Goal: Task Accomplishment & Management: Use online tool/utility

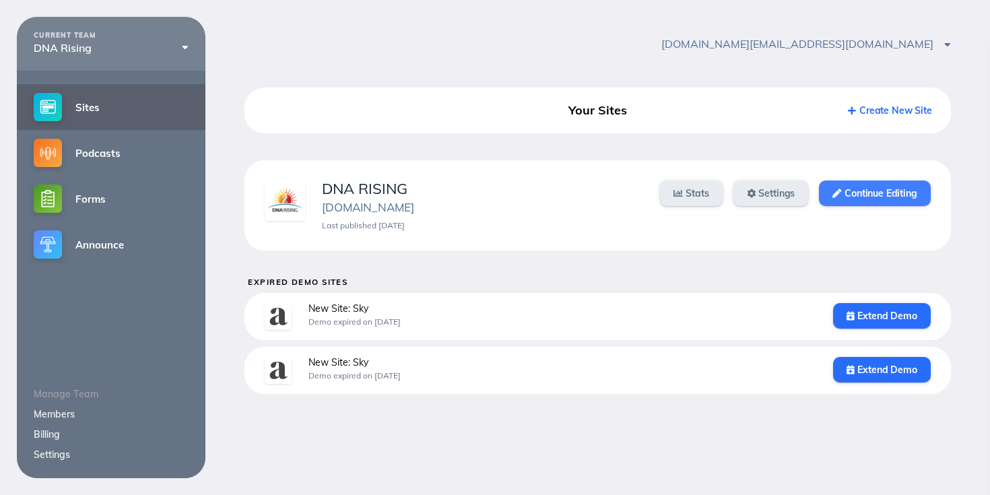
click at [853, 196] on link "Continue Editing" at bounding box center [874, 193] width 111 height 26
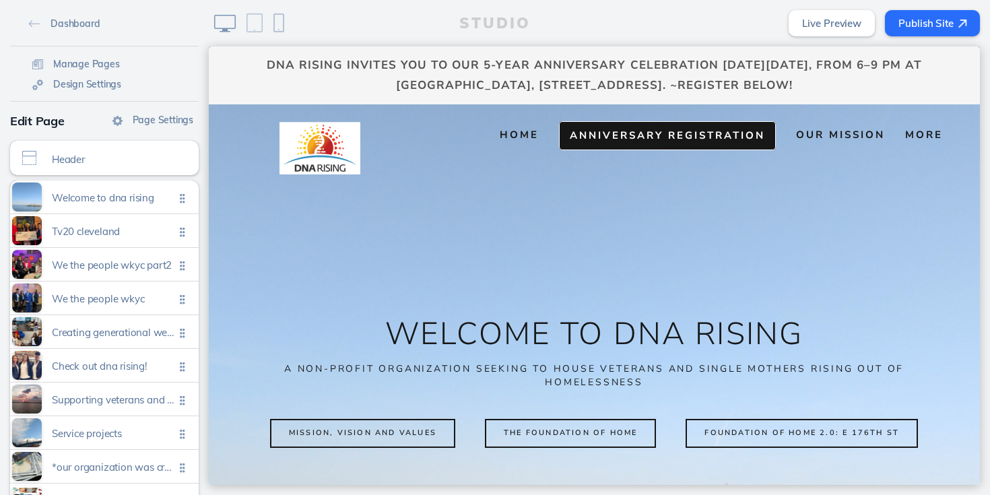
click at [688, 134] on span "Anniversary Registration" at bounding box center [667, 135] width 195 height 13
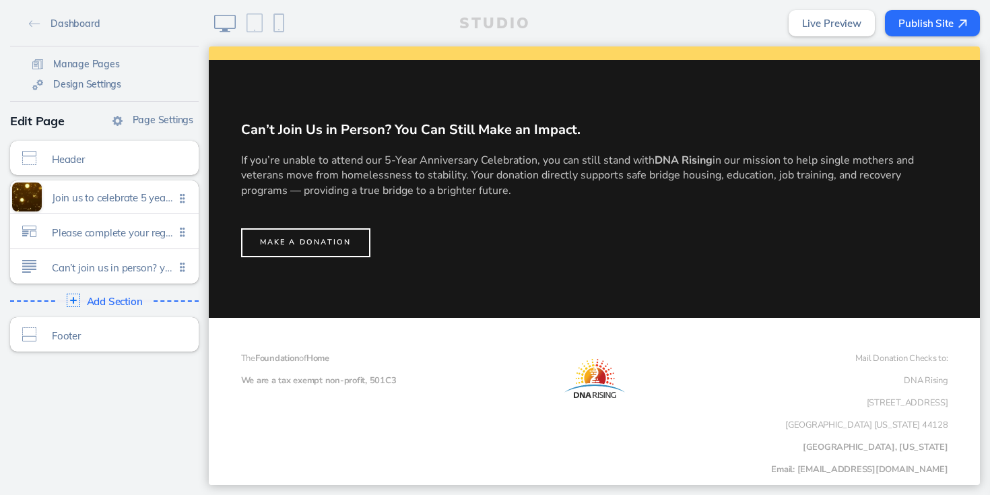
scroll to position [1166, 0]
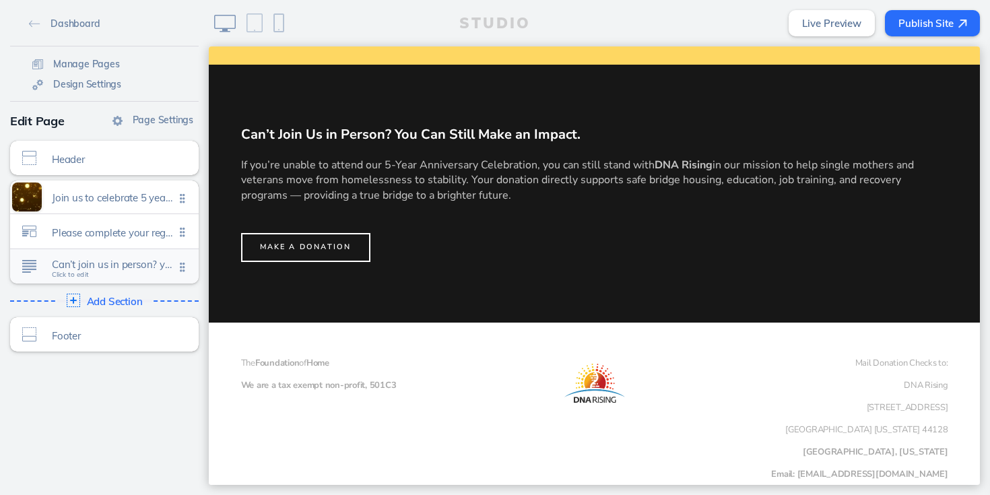
click at [108, 266] on span "Can’t join us in person? you can still make an impact." at bounding box center [113, 264] width 123 height 11
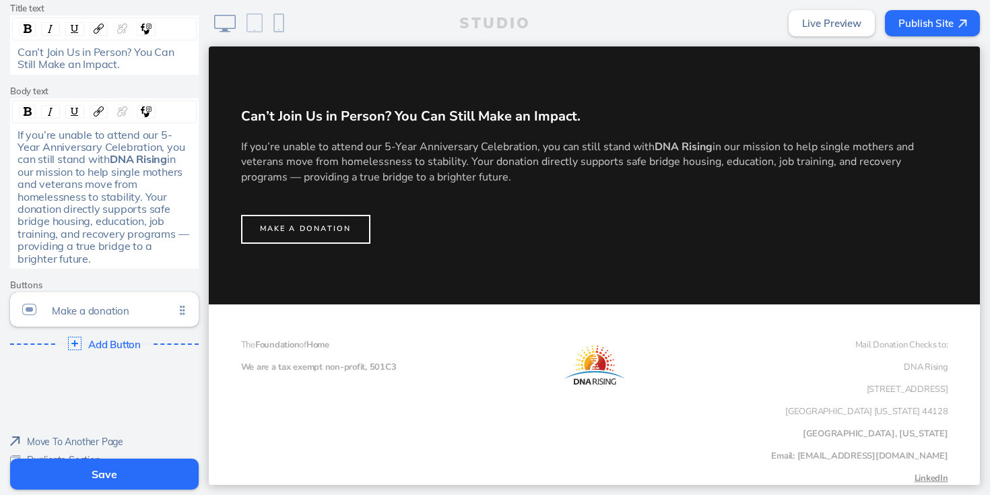
scroll to position [161, 0]
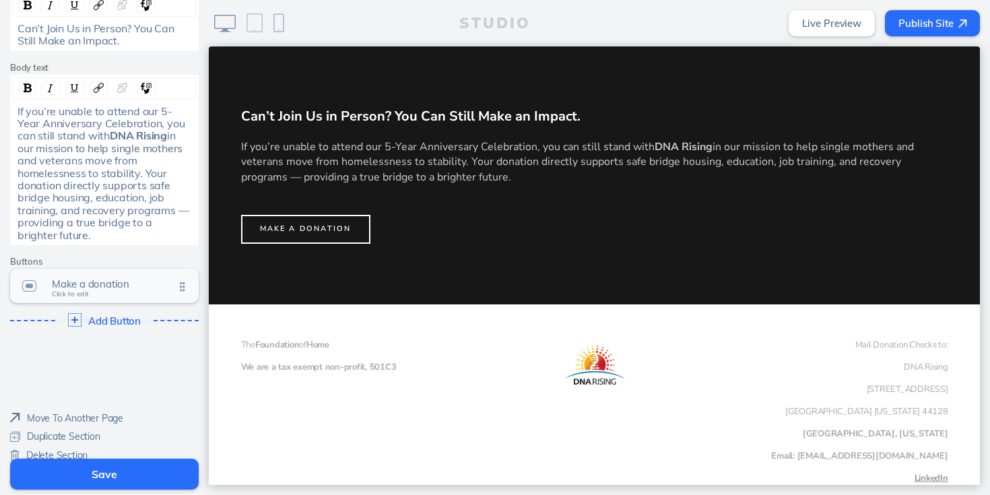
click at [133, 278] on span "Make a donation" at bounding box center [113, 283] width 123 height 11
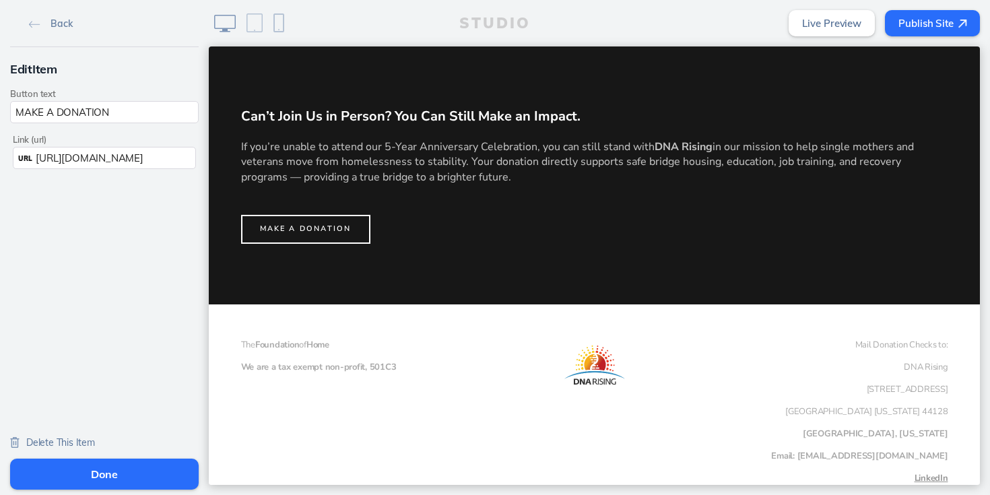
click at [44, 160] on span "[URL][DOMAIN_NAME]" at bounding box center [89, 158] width 107 height 13
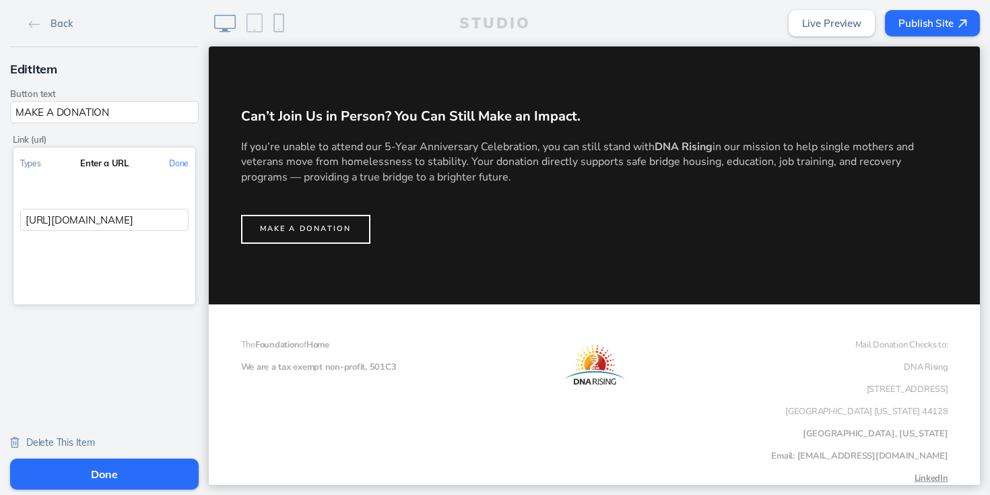
click at [100, 224] on input "[URL][DOMAIN_NAME]" at bounding box center [104, 220] width 168 height 22
click at [32, 164] on button "Types" at bounding box center [30, 163] width 34 height 30
click at [71, 197] on button "Link to a page" at bounding box center [104, 195] width 182 height 34
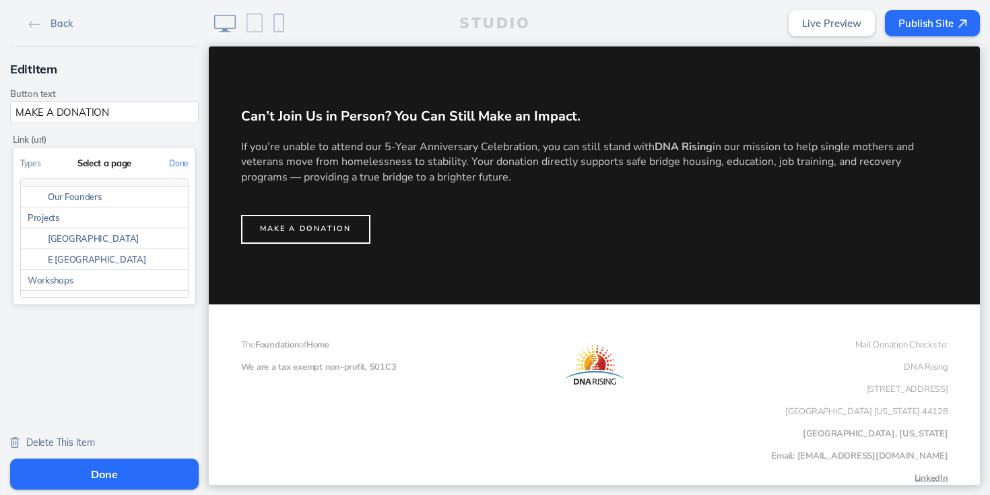
scroll to position [70, 0]
click at [54, 287] on link "Donate" at bounding box center [104, 286] width 167 height 21
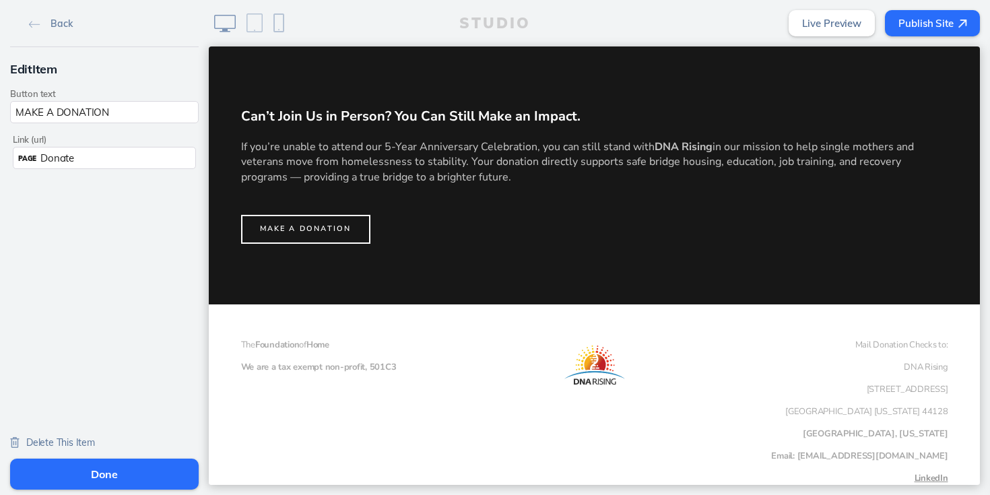
click at [99, 481] on button "Done" at bounding box center [104, 474] width 189 height 31
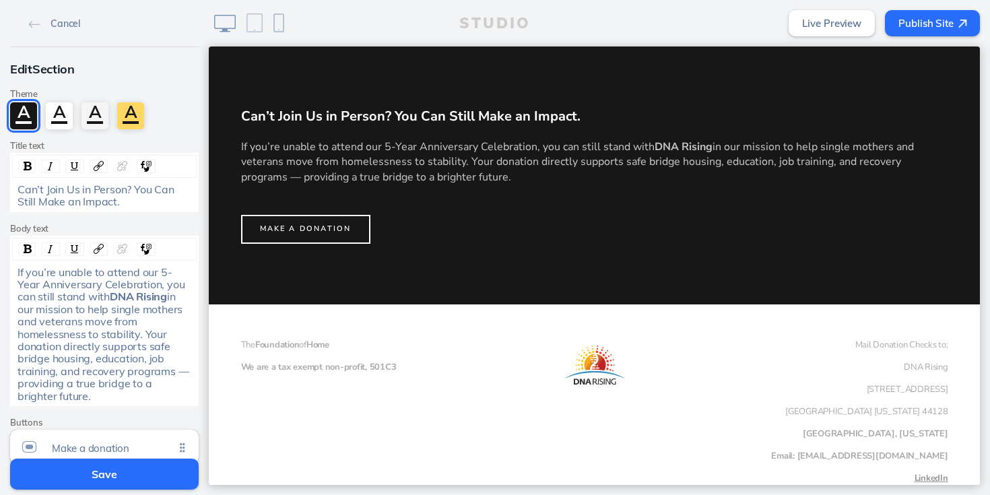
click at [106, 473] on button "Save" at bounding box center [104, 474] width 189 height 31
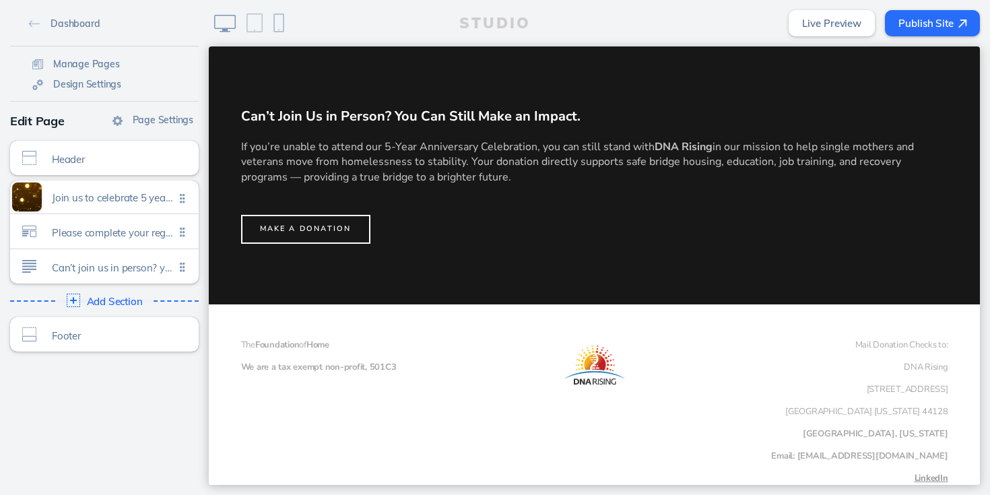
click at [829, 31] on link "Live Preview" at bounding box center [832, 23] width 86 height 26
click at [908, 22] on button "Publish Site" at bounding box center [932, 23] width 95 height 26
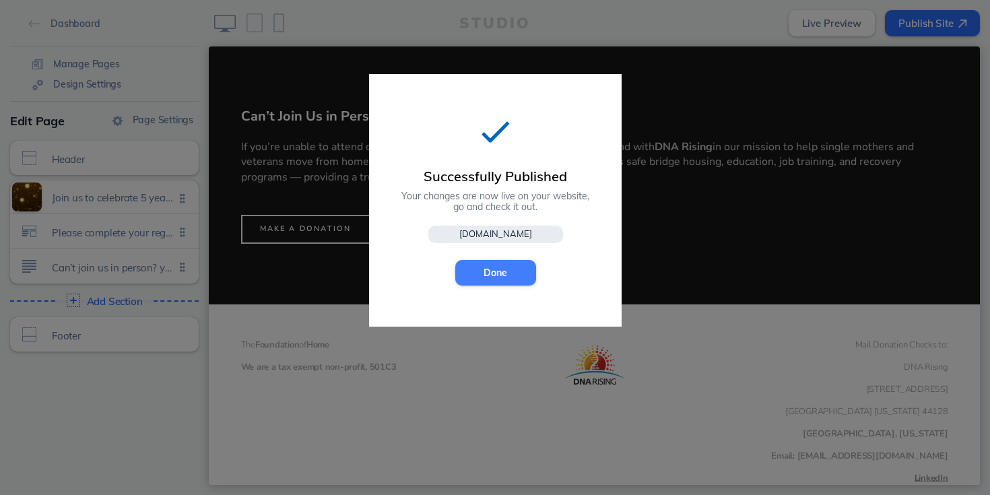
click at [519, 270] on button "Done" at bounding box center [495, 273] width 81 height 26
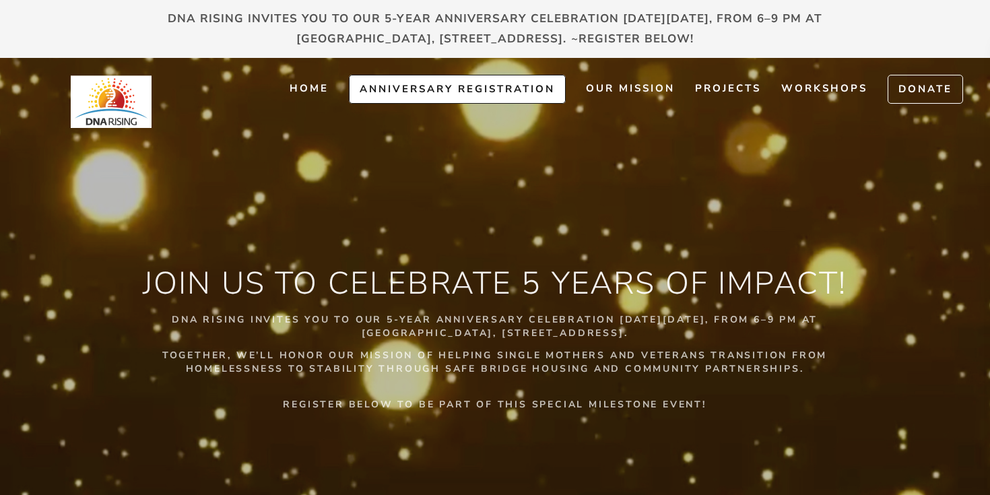
click at [492, 90] on span "Anniversary Registration" at bounding box center [457, 88] width 195 height 13
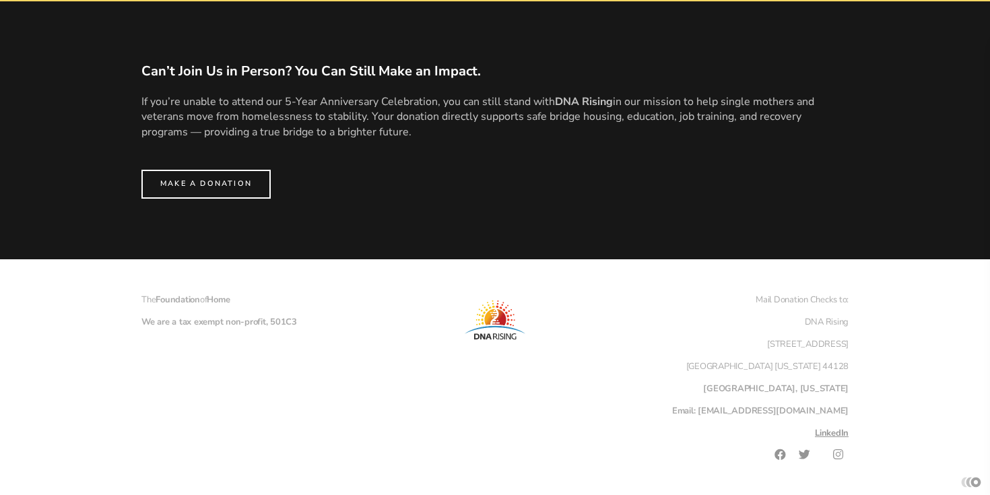
scroll to position [1184, 0]
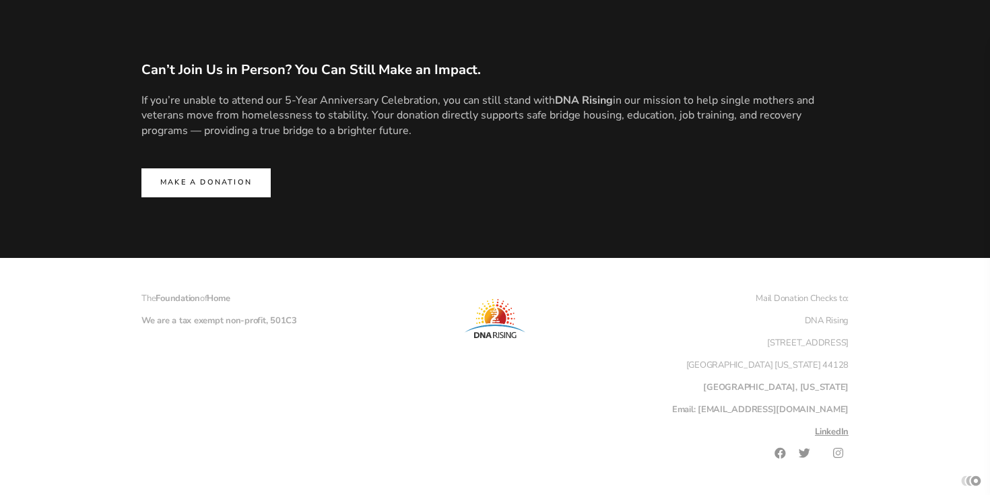
click at [211, 173] on button "MAKE A DONATION" at bounding box center [205, 182] width 129 height 29
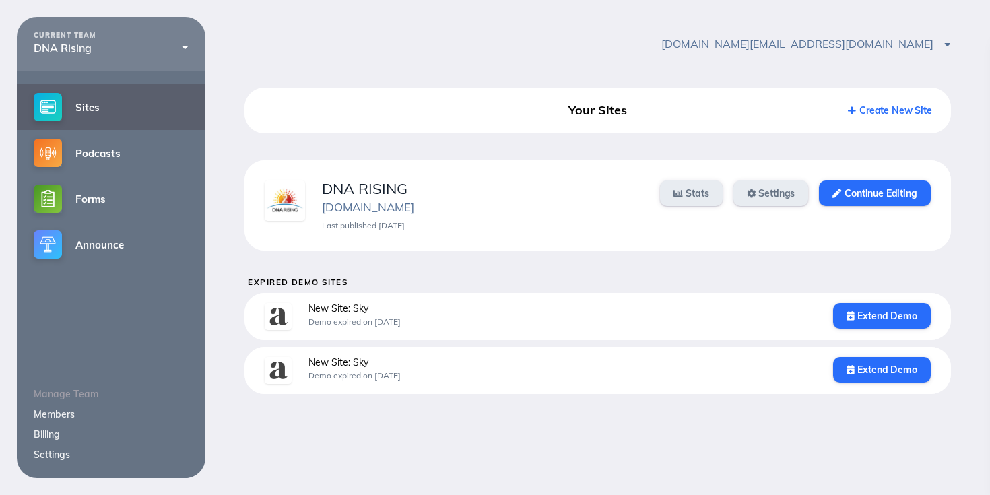
click at [857, 17] on div "dnarising.org@gmail.com Account Settings Sign Out" at bounding box center [597, 44] width 785 height 54
